Goal: Transaction & Acquisition: Book appointment/travel/reservation

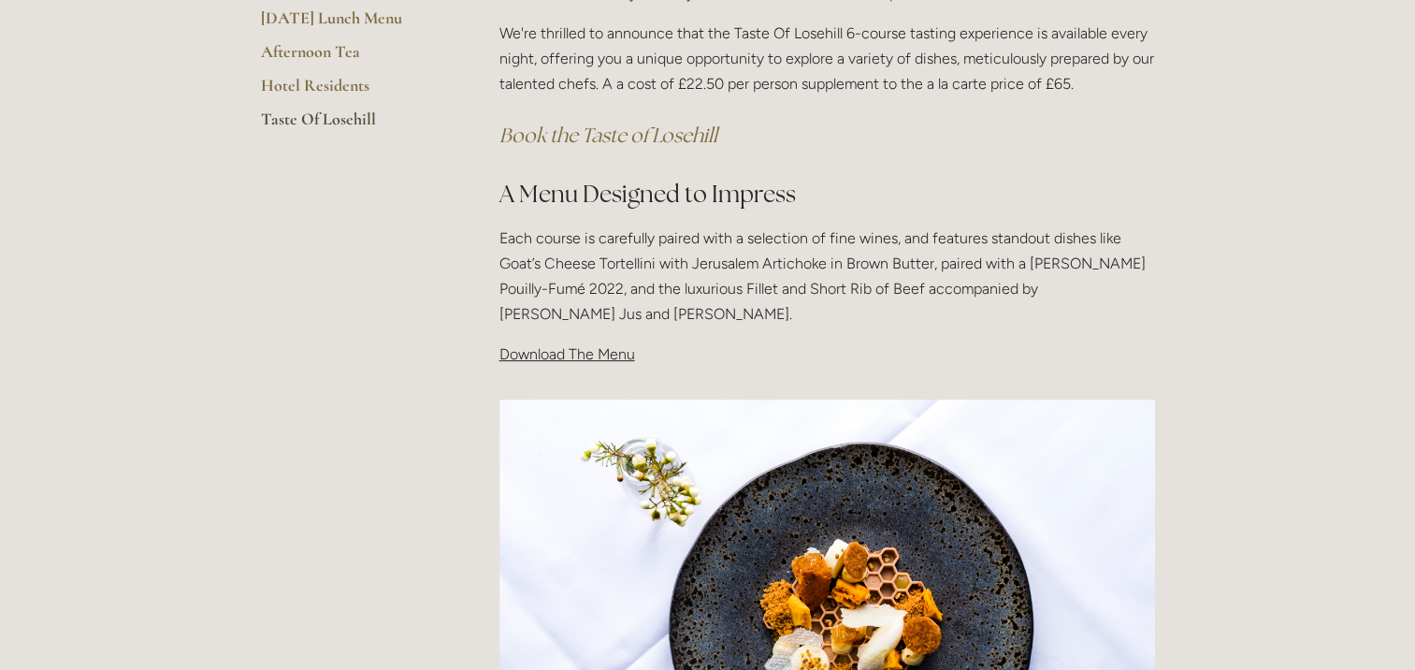
scroll to position [468, 0]
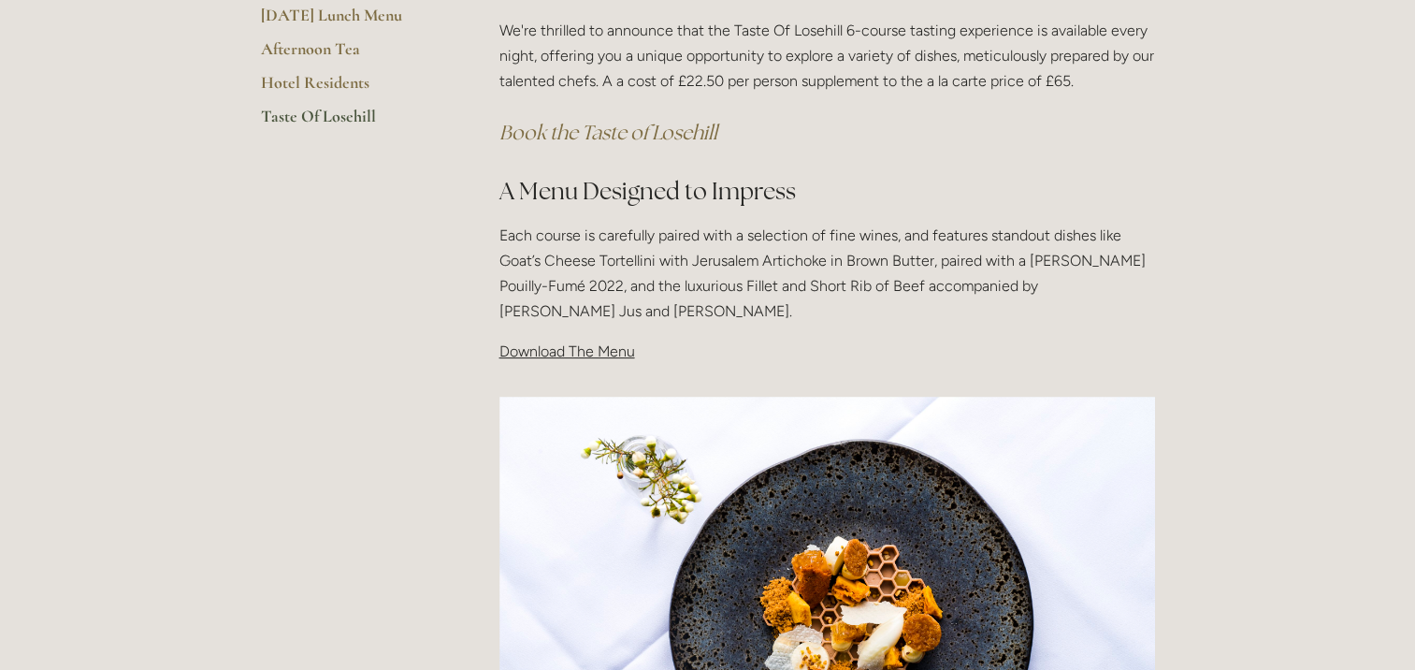
click at [566, 358] on span "Download The Menu" at bounding box center [567, 351] width 136 height 18
drag, startPoint x: 566, startPoint y: 350, endPoint x: 622, endPoint y: 347, distance: 56.2
click at [566, 351] on span "Download The Menu" at bounding box center [567, 351] width 136 height 18
click at [593, 133] on em "Book the Taste of Losehill" at bounding box center [608, 132] width 218 height 25
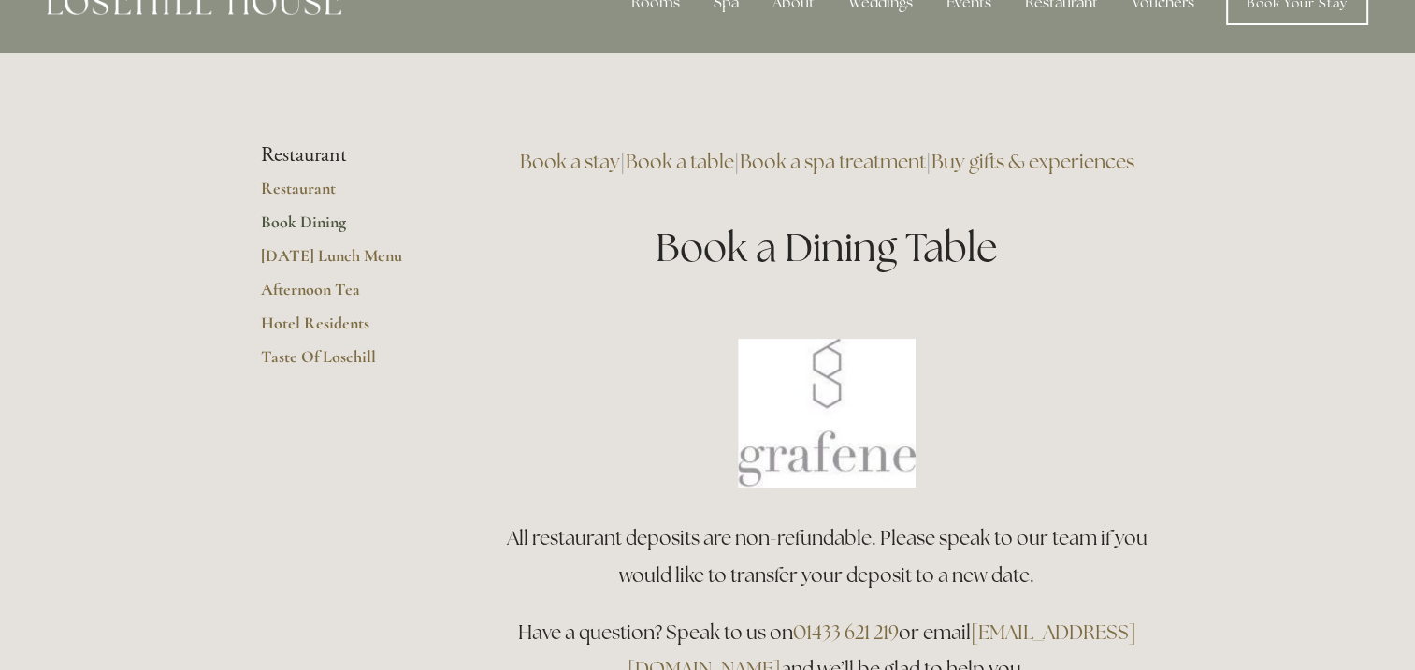
scroll to position [94, 0]
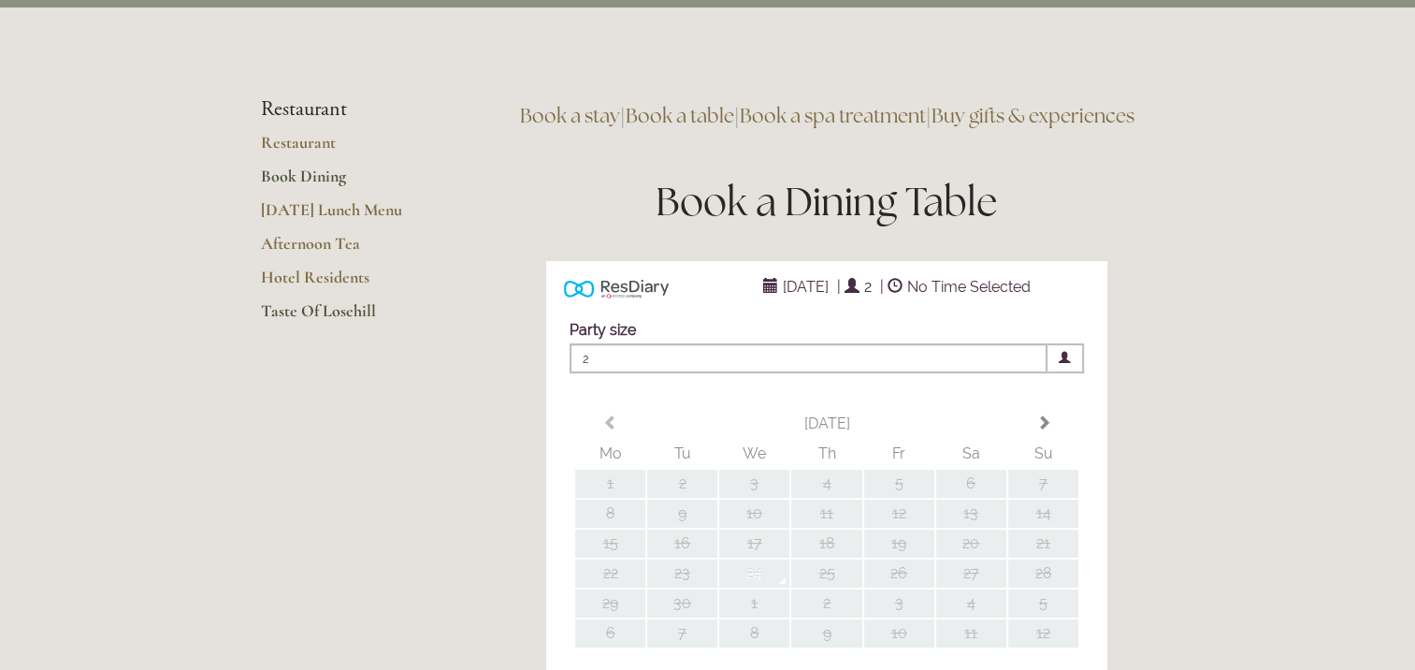
click at [316, 315] on link "Taste Of Losehill" at bounding box center [350, 317] width 179 height 34
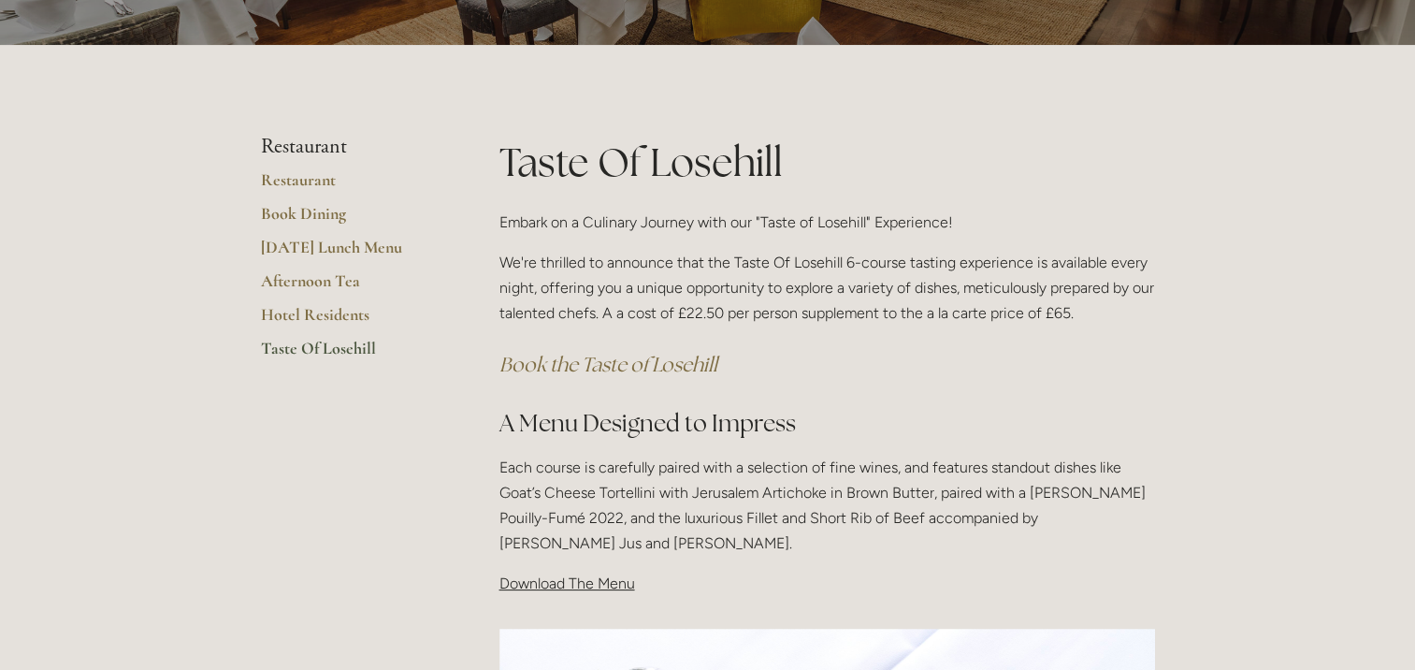
scroll to position [374, 0]
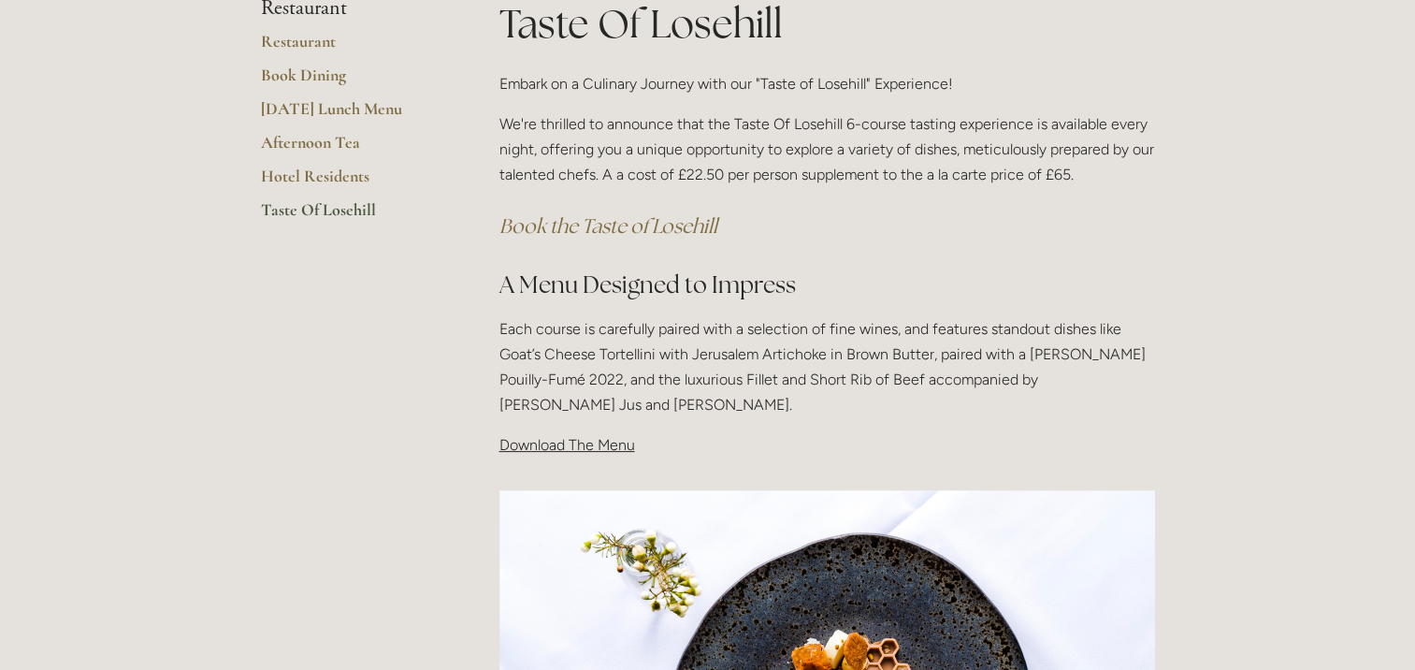
click at [587, 228] on em "Book the Taste of Losehill" at bounding box center [608, 225] width 218 height 25
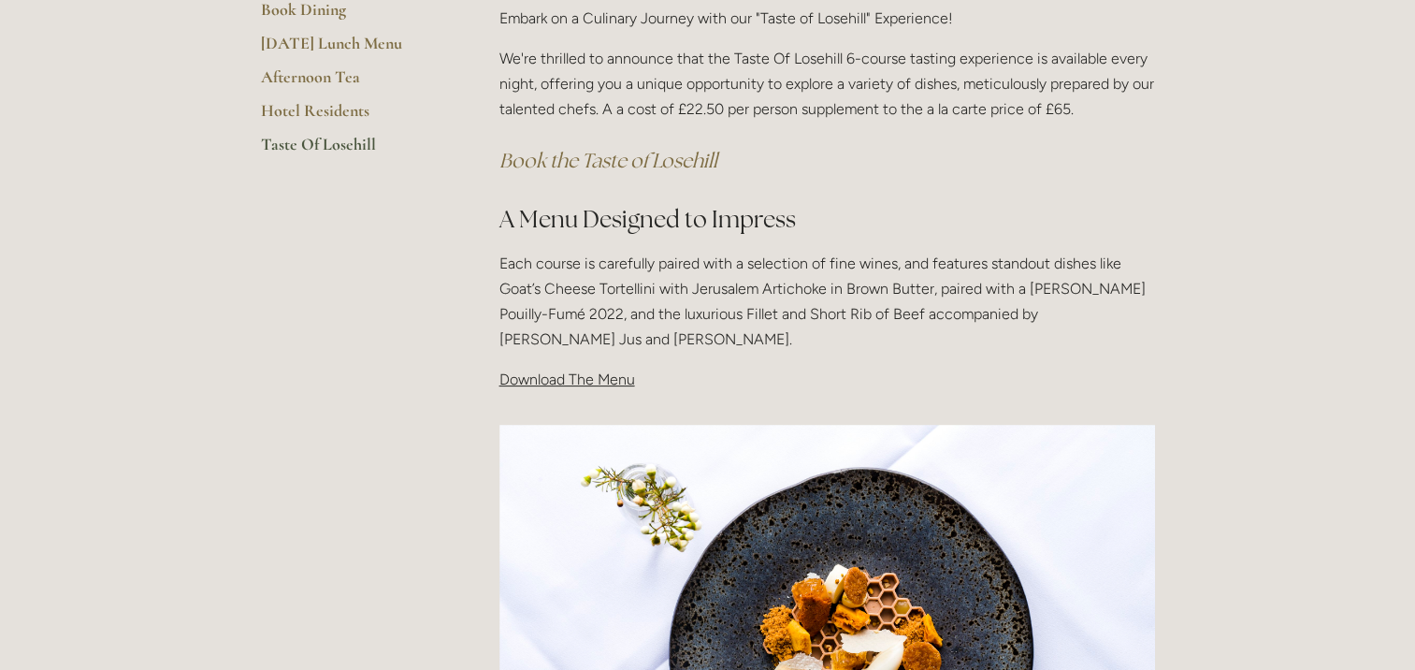
scroll to position [468, 0]
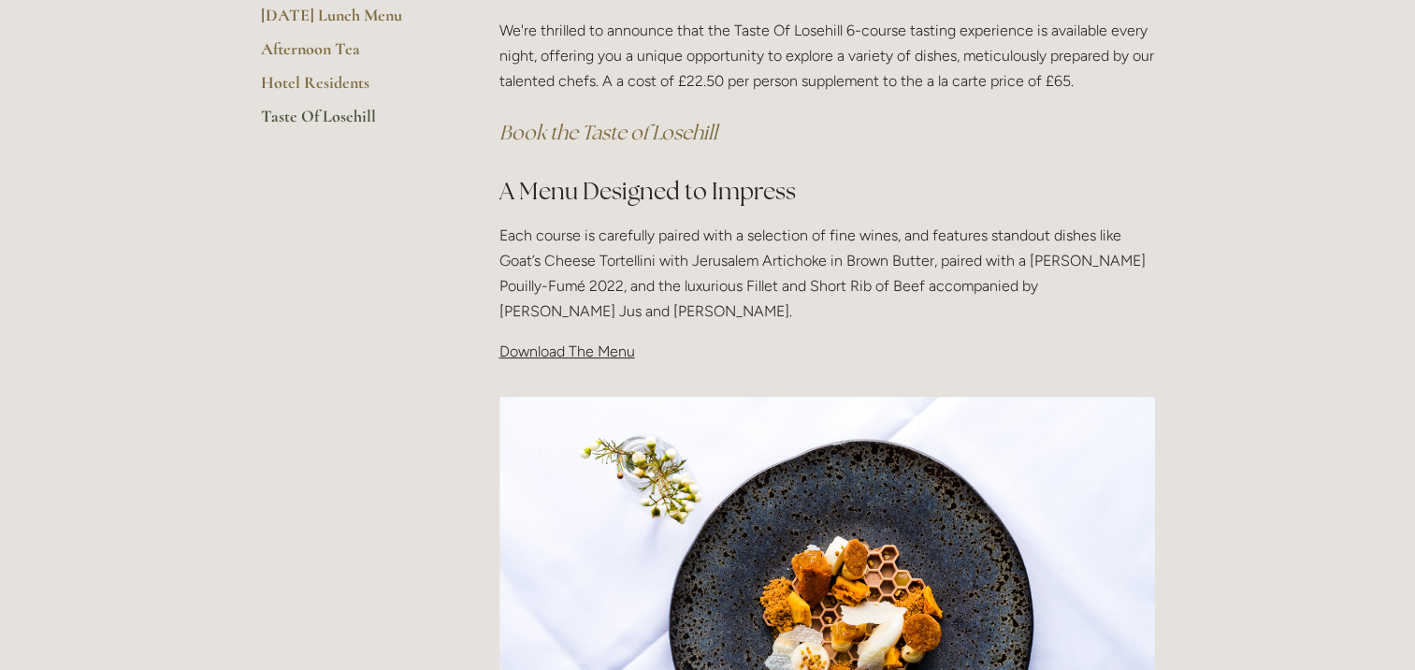
click at [579, 345] on span "Download The Menu" at bounding box center [567, 351] width 136 height 18
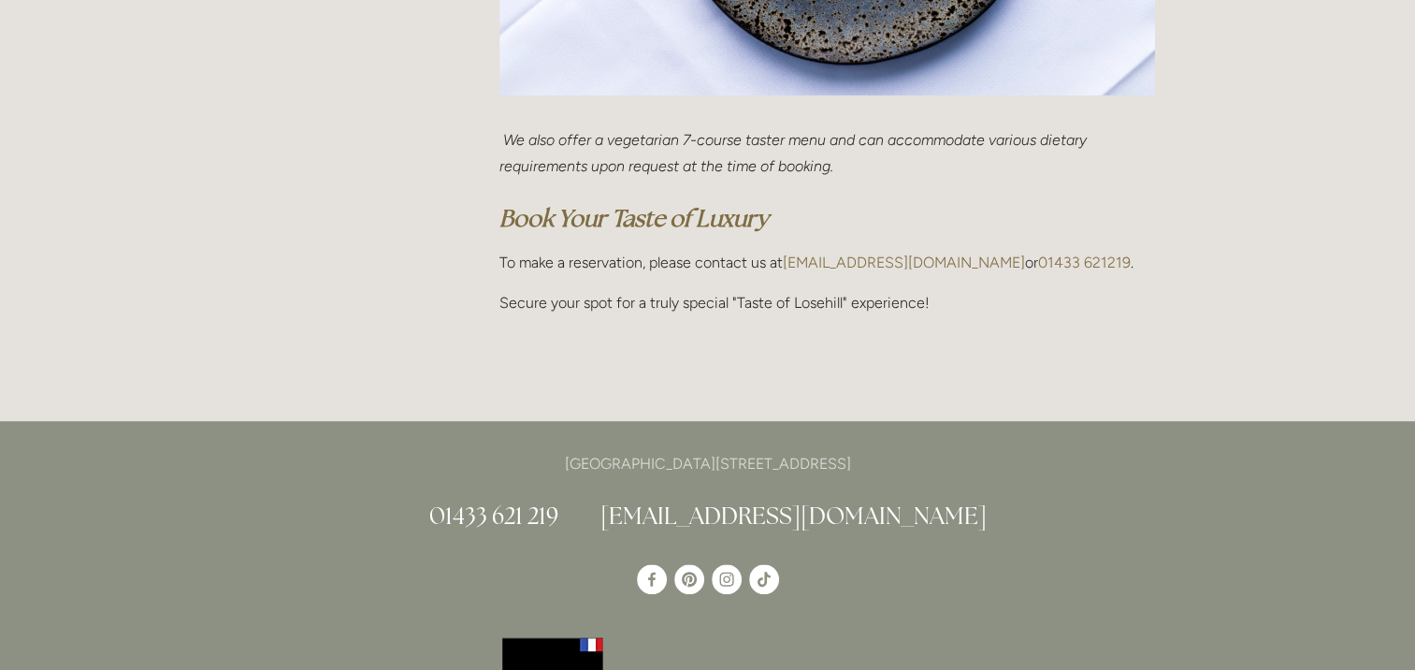
scroll to position [1216, 0]
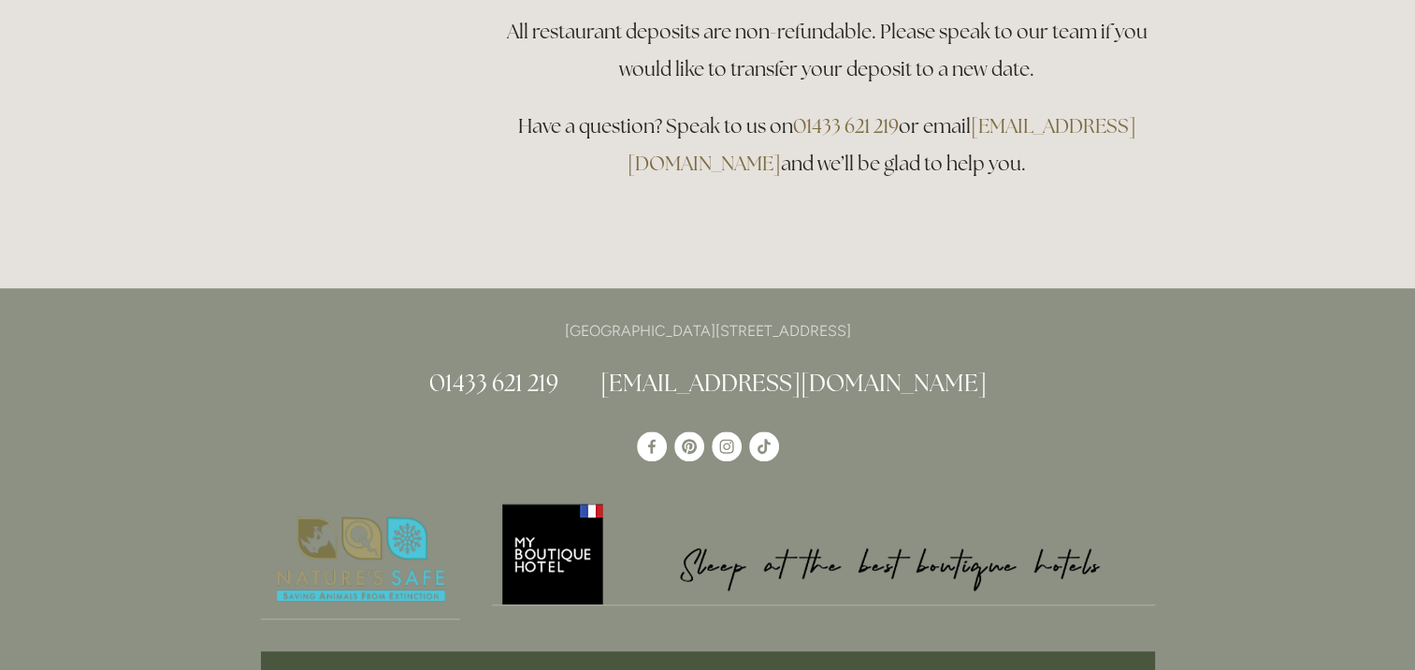
scroll to position [1247, 0]
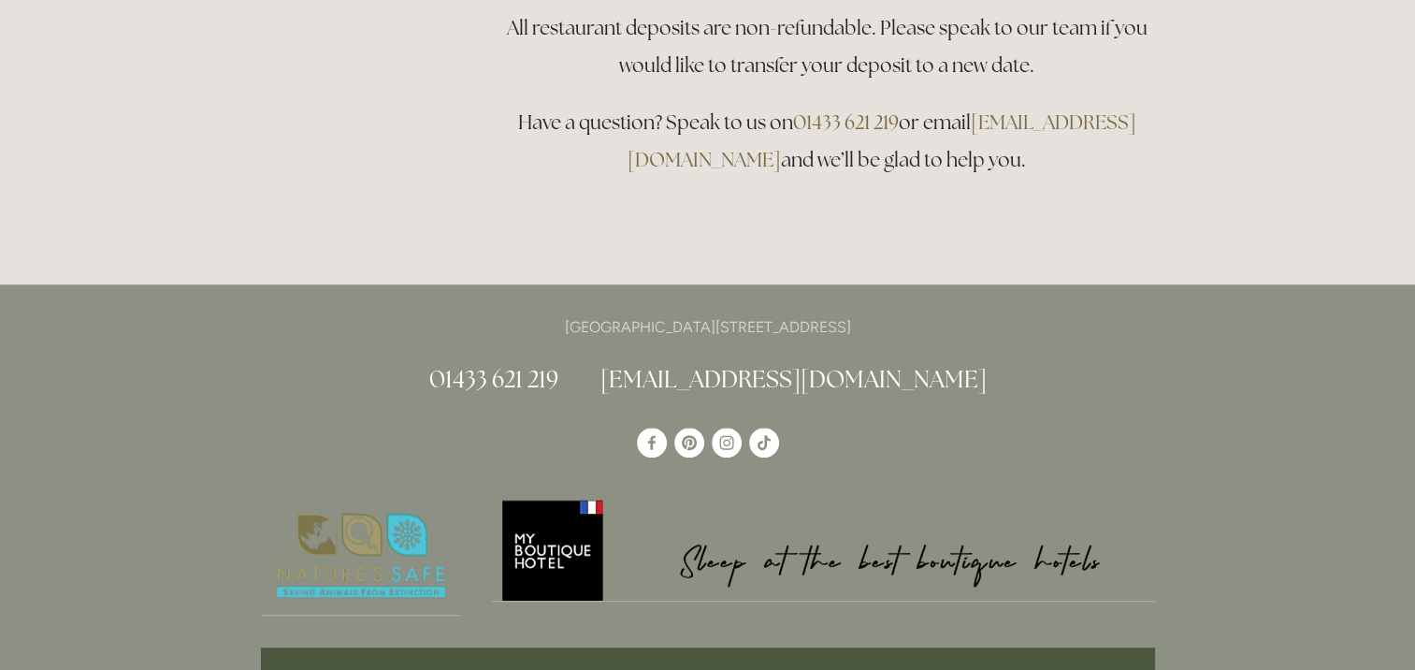
type input "Any Area"
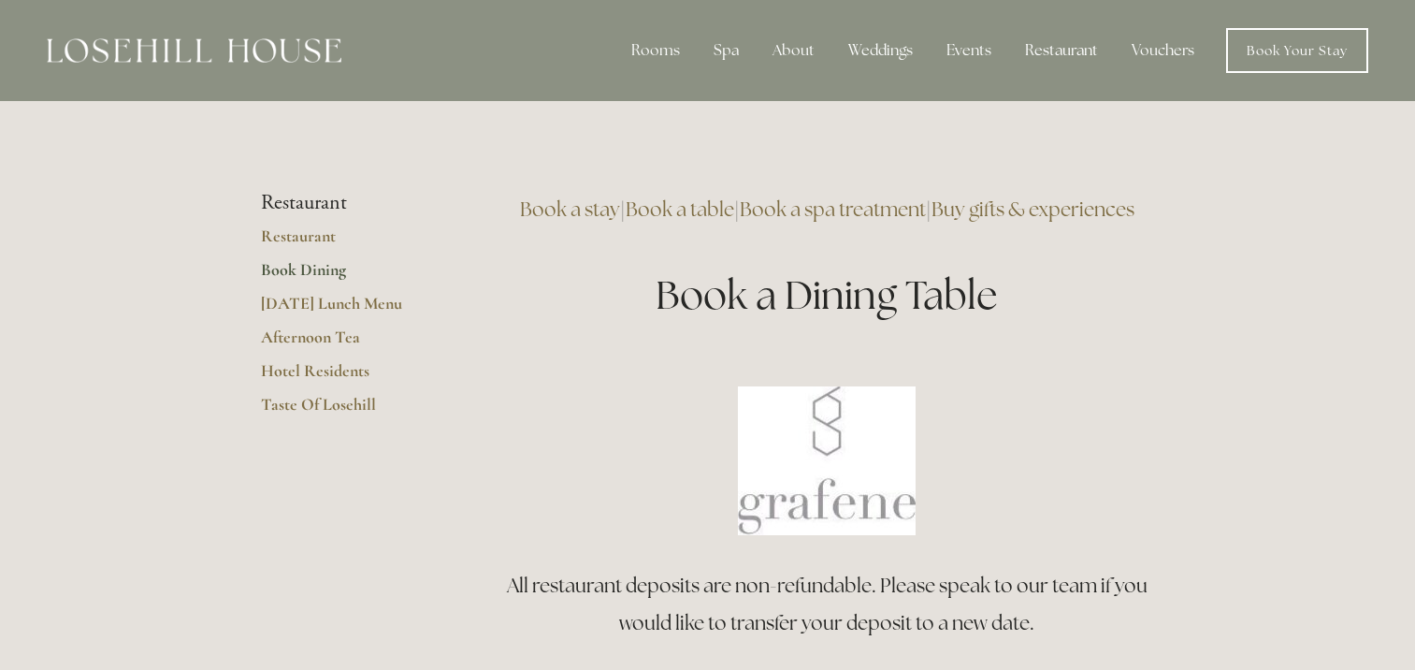
scroll to position [94, 0]
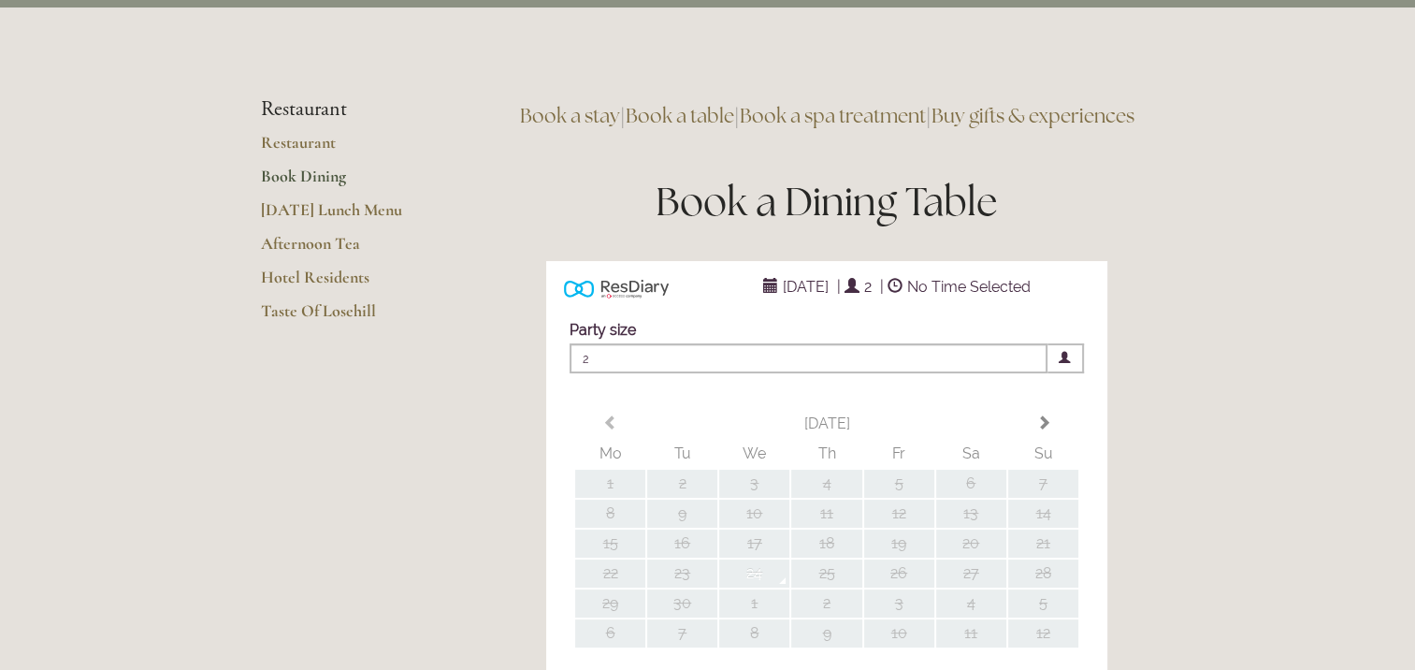
type input "Any Area"
